Goal: Information Seeking & Learning: Learn about a topic

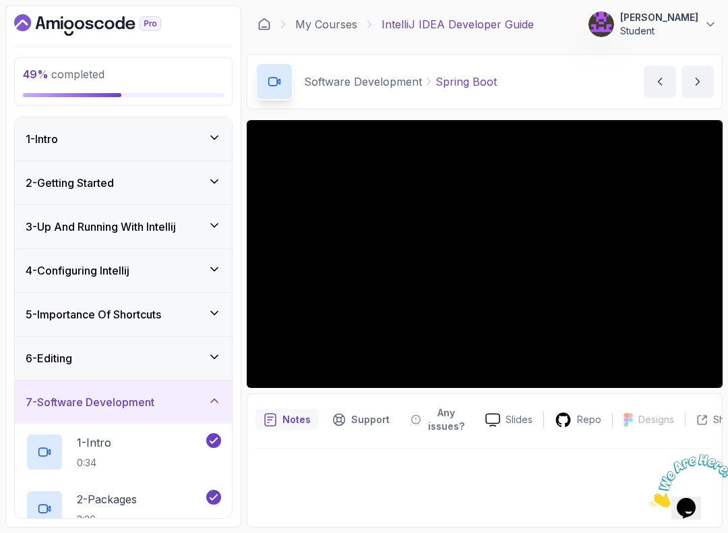
scroll to position [751, 0]
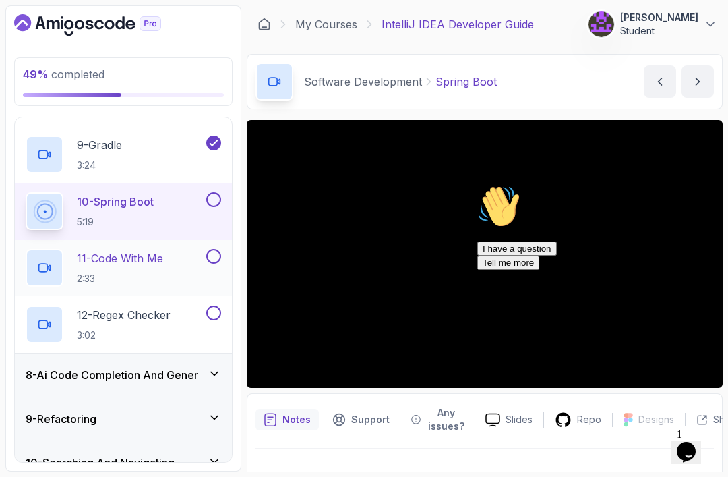
click at [157, 283] on p "2:33" at bounding box center [120, 278] width 86 height 13
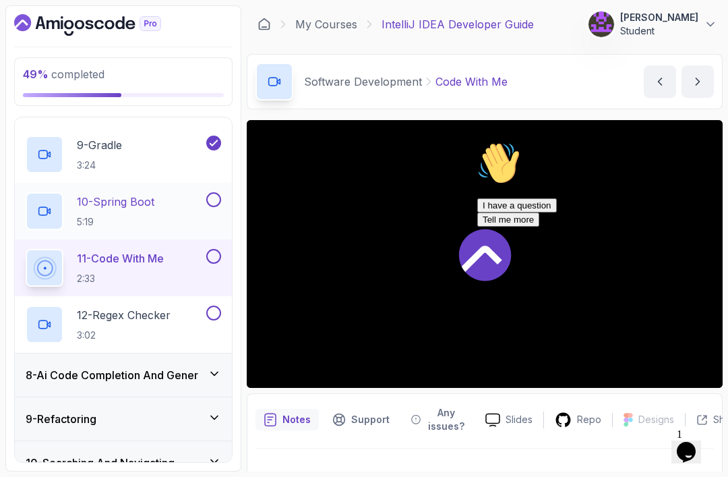
click at [152, 227] on p "5:19" at bounding box center [116, 221] width 78 height 13
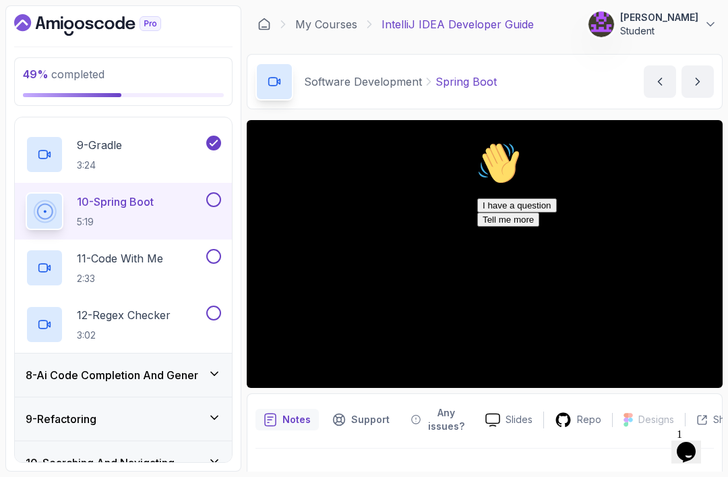
click at [681, 441] on icon "Opens Chat This icon Opens the chat window." at bounding box center [687, 452] width 22 height 22
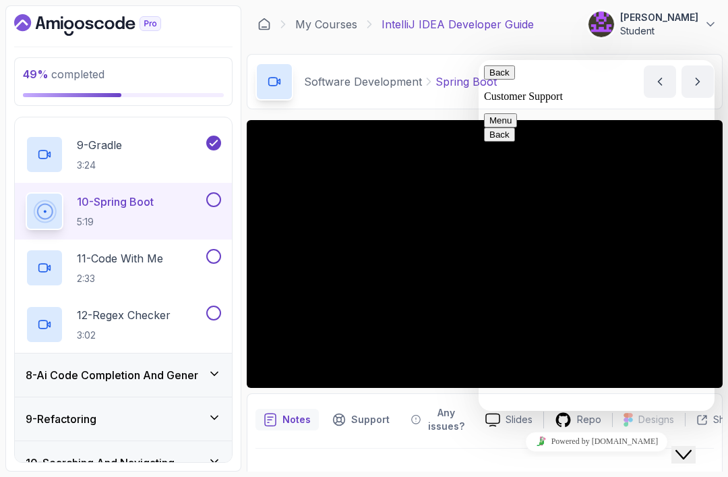
click at [691, 449] on icon "Close Chat This icon closes the chat window." at bounding box center [684, 454] width 16 height 16
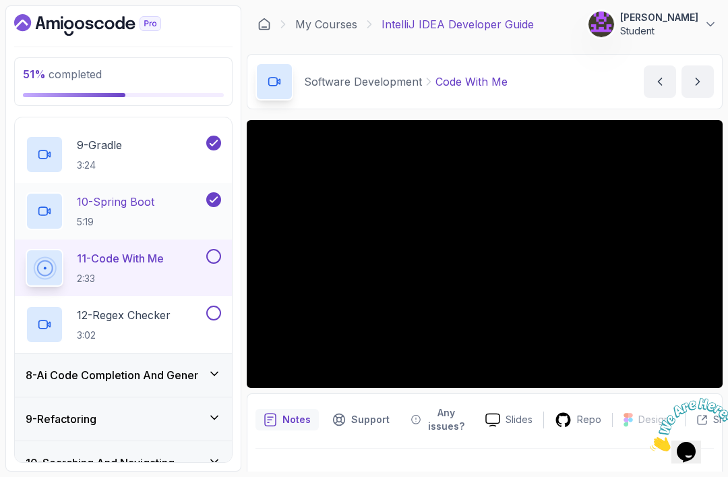
click at [167, 220] on div "10 - Spring Boot 5:19" at bounding box center [115, 211] width 178 height 38
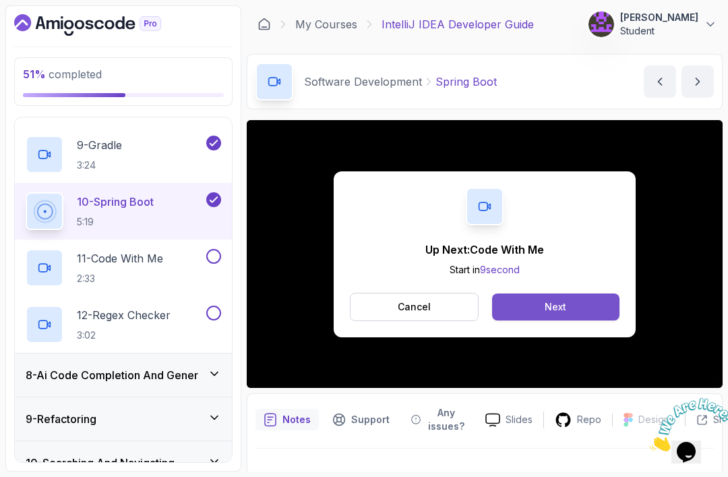
click at [564, 314] on button "Next" at bounding box center [555, 306] width 127 height 27
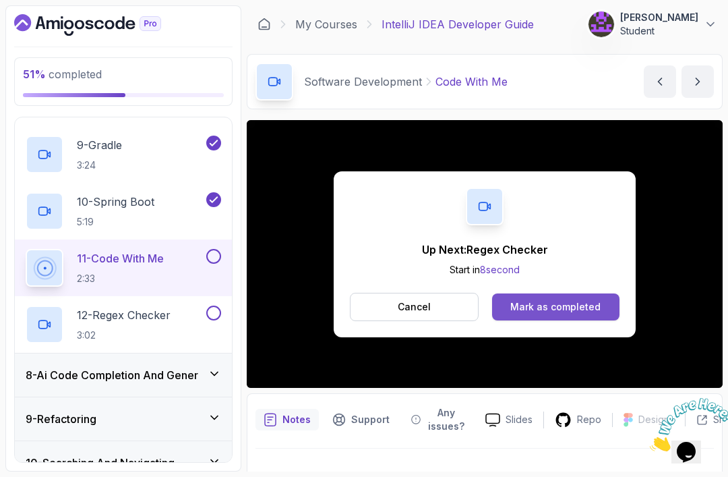
click at [535, 311] on div "Mark as completed" at bounding box center [556, 306] width 90 height 13
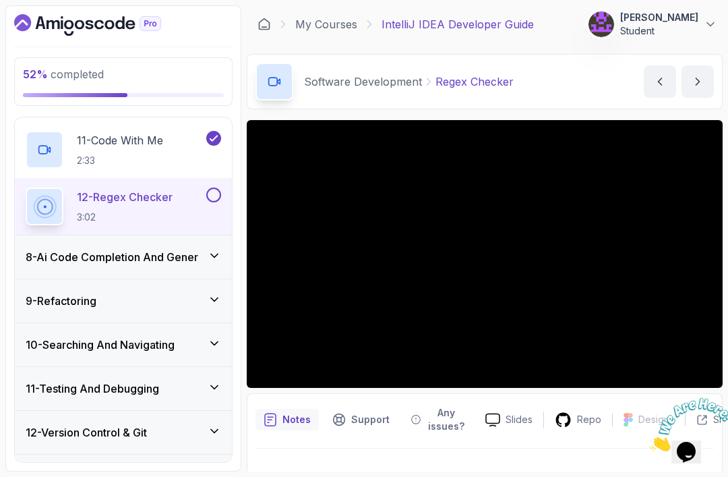
scroll to position [798, 0]
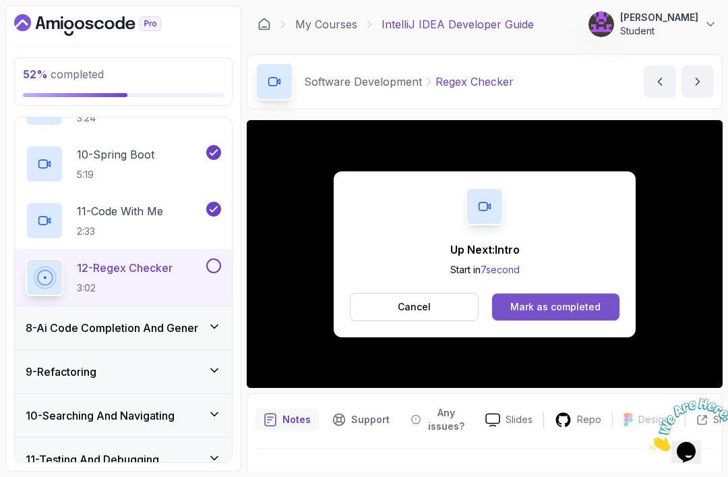
click at [525, 316] on button "Mark as completed" at bounding box center [555, 306] width 127 height 27
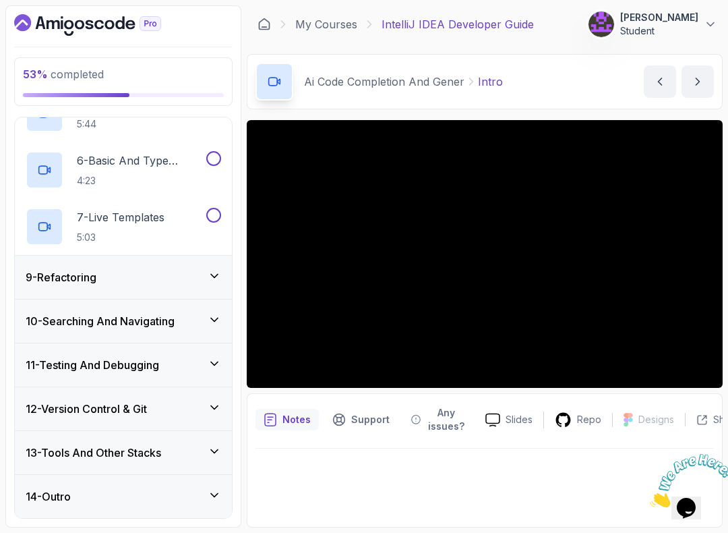
scroll to position [595, 0]
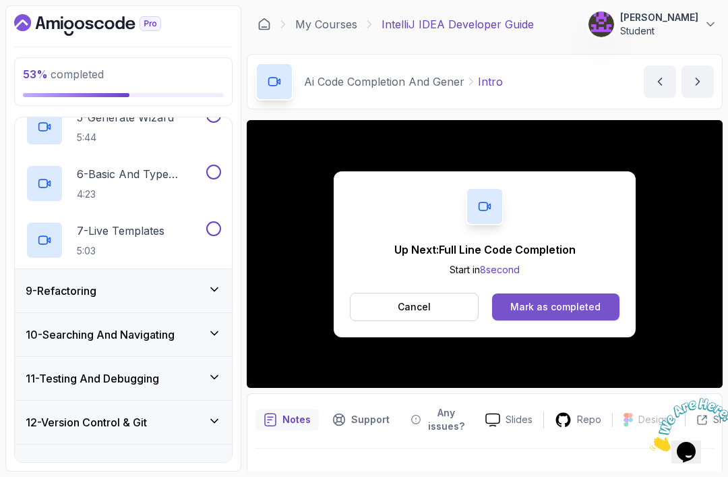
click at [563, 310] on div "Mark as completed" at bounding box center [556, 306] width 90 height 13
